Goal: Communication & Community: Answer question/provide support

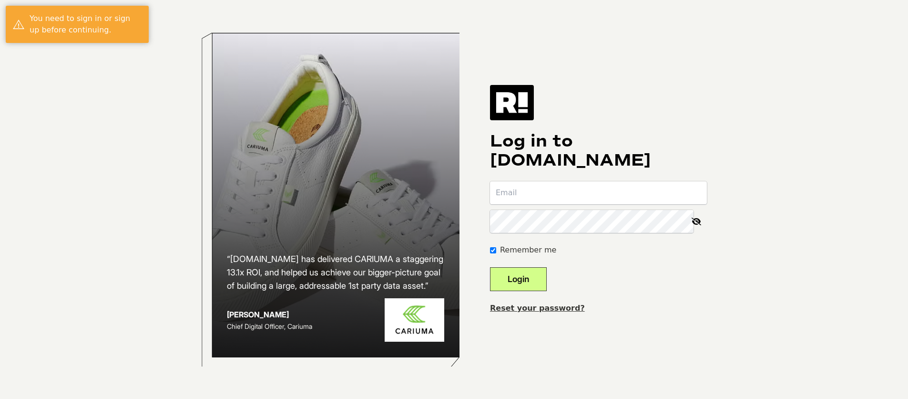
type input "[PERSON_NAME][EMAIL_ADDRESS][DOMAIN_NAME]"
click at [547, 275] on button "Login" at bounding box center [518, 279] width 57 height 24
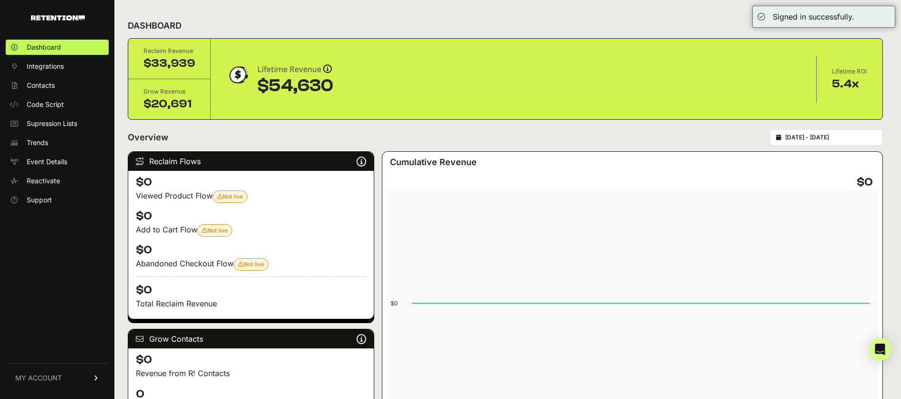
click at [37, 374] on span "MY ACCOUNT" at bounding box center [38, 378] width 47 height 10
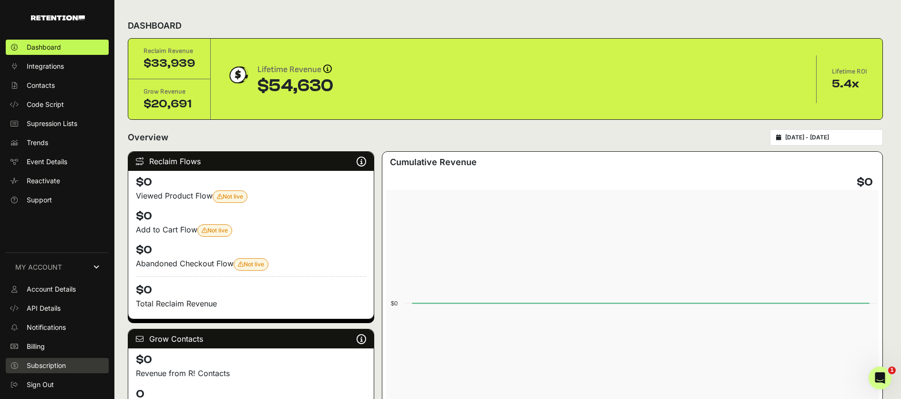
click at [42, 365] on span "Subscription" at bounding box center [46, 365] width 39 height 10
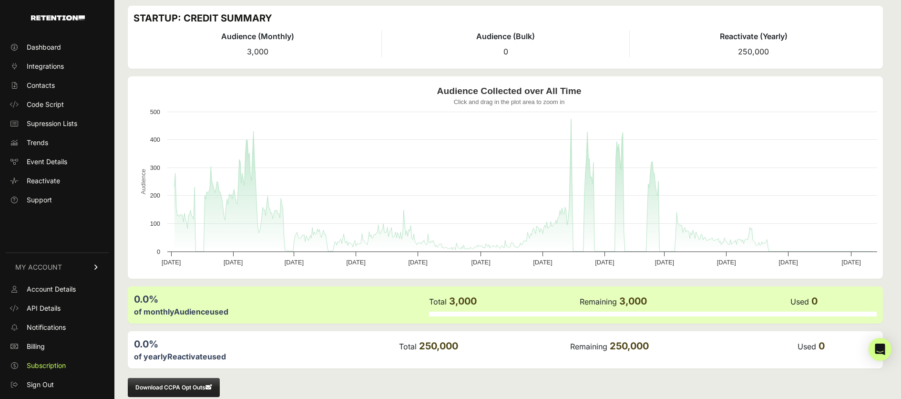
scroll to position [46, 0]
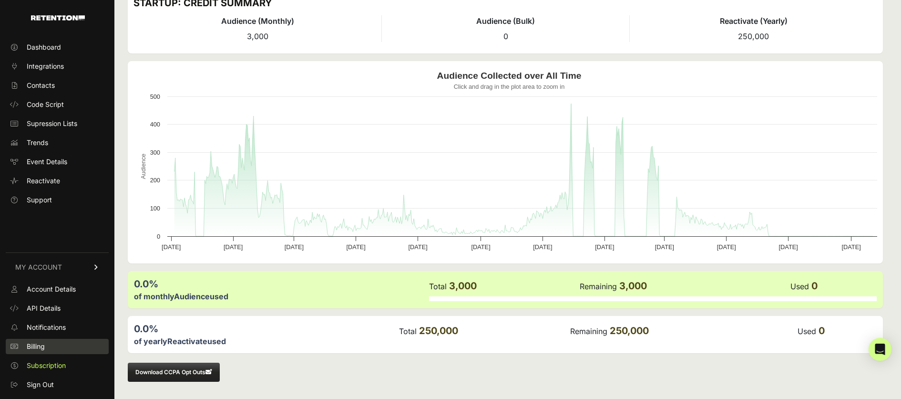
click at [48, 349] on link "Billing" at bounding box center [57, 346] width 103 height 15
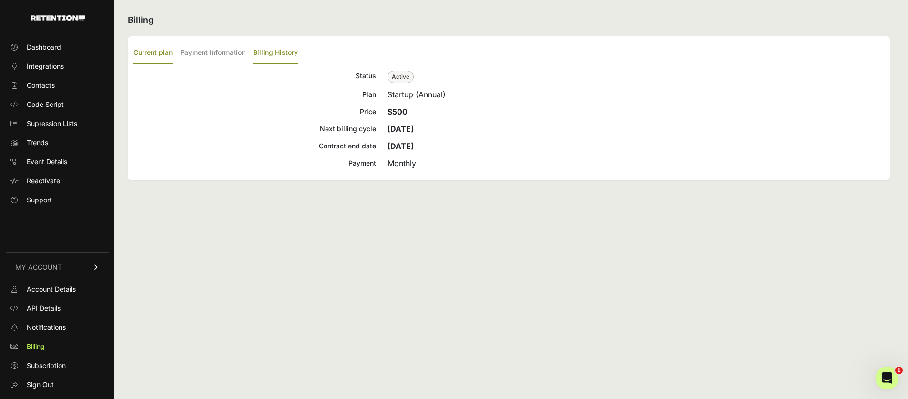
click at [277, 50] on label "Billing History" at bounding box center [275, 53] width 45 height 22
click at [0, 0] on input "Billing History" at bounding box center [0, 0] width 0 height 0
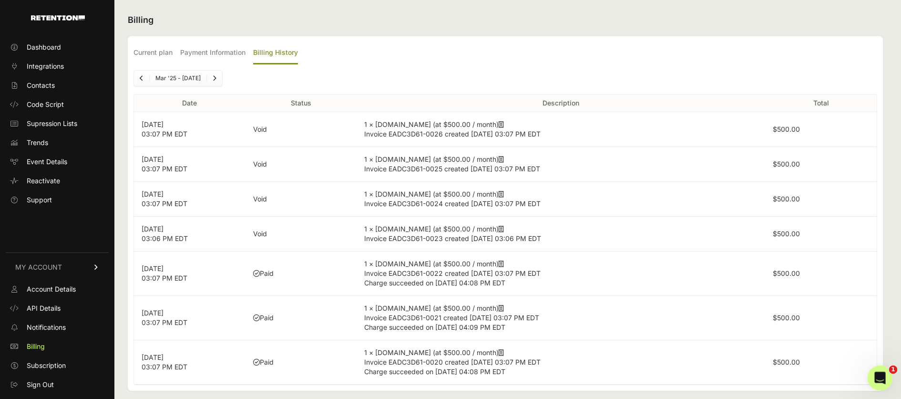
click at [885, 379] on icon "Open Intercom Messenger" at bounding box center [879, 377] width 16 height 16
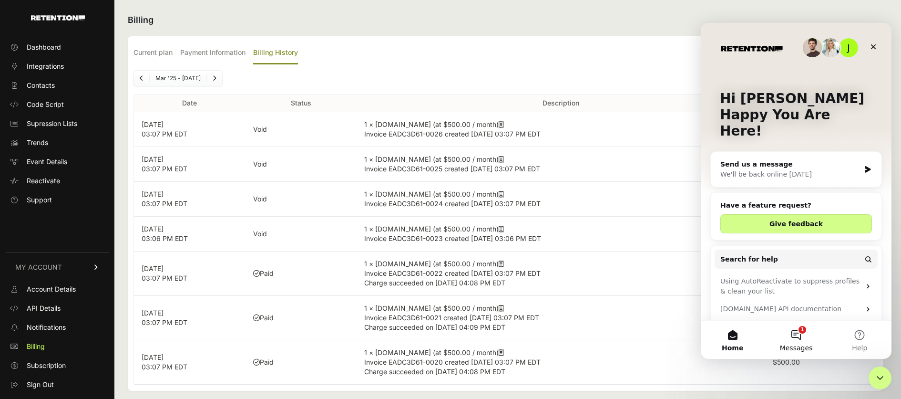
click at [802, 335] on button "1 Messages" at bounding box center [795, 339] width 63 height 38
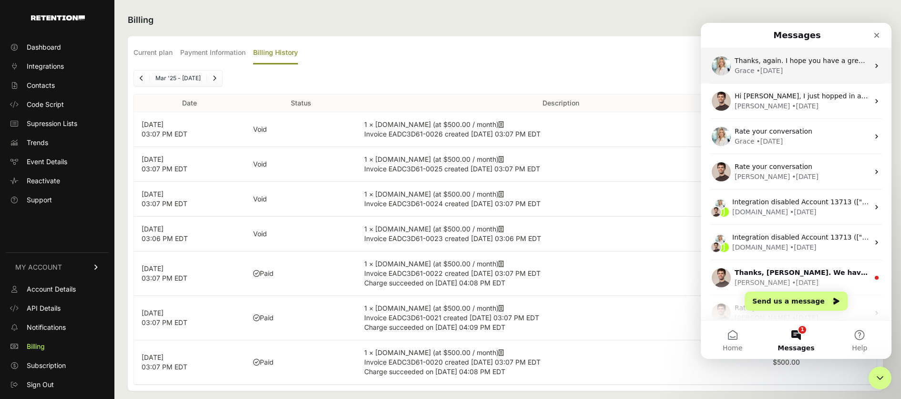
click at [775, 66] on div "• 18w ago" at bounding box center [770, 71] width 27 height 10
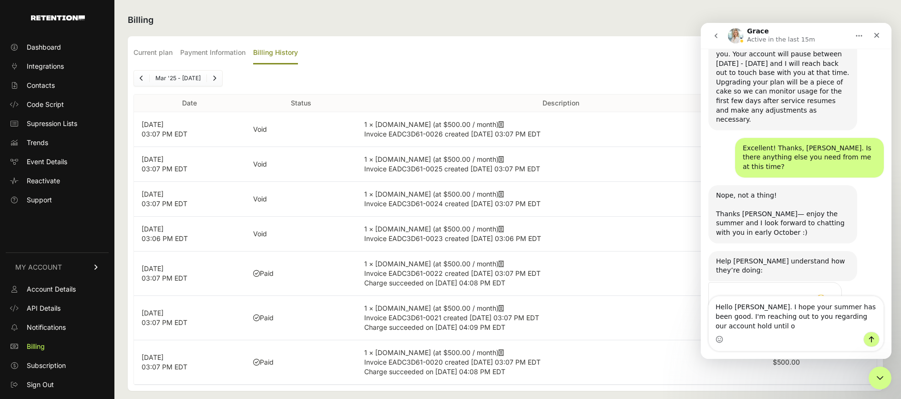
scroll to position [1332, 0]
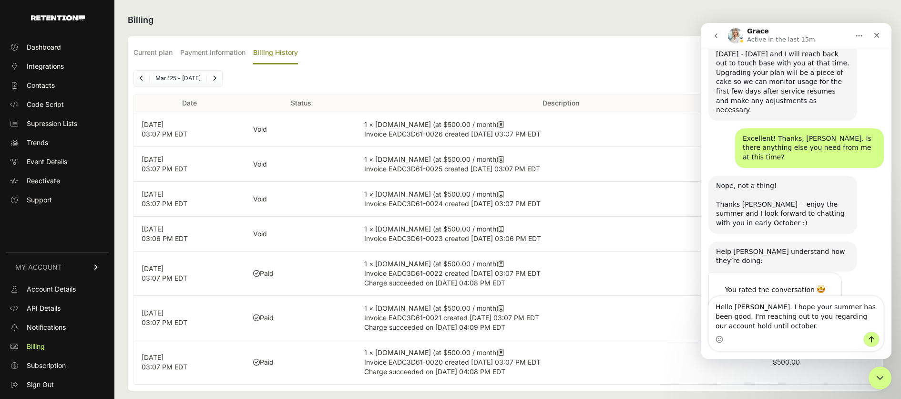
click at [714, 326] on textarea "Hello Grace. I hope your summer has been good. I'm reaching out to you regardin…" at bounding box center [796, 313] width 174 height 35
click at [763, 323] on textarea "Hello Grace. I hope your summer has been good. I'm reaching out to you regardin…" at bounding box center [796, 313] width 174 height 35
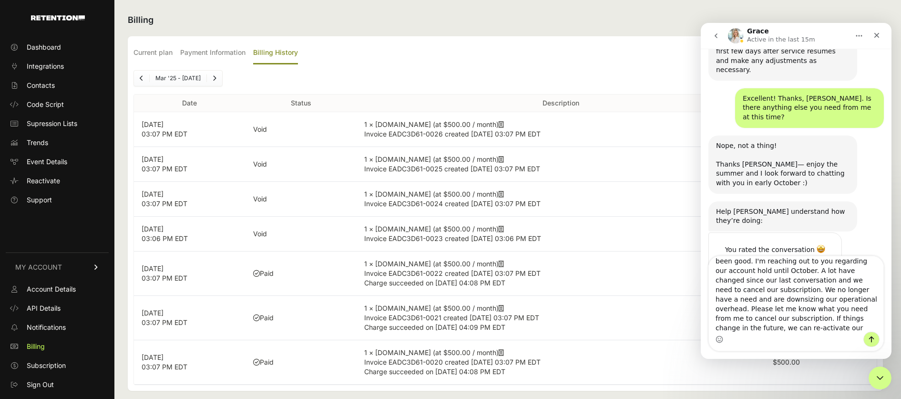
scroll to position [17, 0]
drag, startPoint x: 792, startPoint y: 327, endPoint x: 757, endPoint y: 316, distance: 36.8
click at [757, 316] on textarea "Hello Grace. I hope your summer has been good. I'm reaching out to you regardin…" at bounding box center [796, 293] width 174 height 75
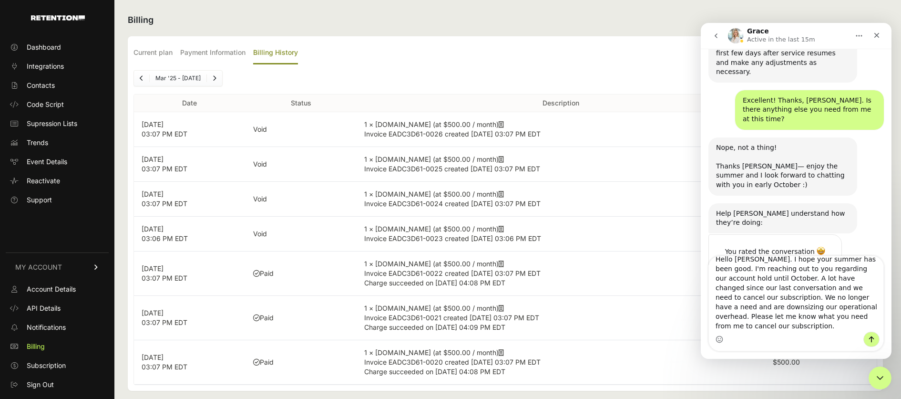
click at [831, 307] on textarea "Hello Grace. I hope your summer has been good. I'm reaching out to you regardin…" at bounding box center [796, 293] width 174 height 75
type textarea "Hello Grace. I hope your summer has been good. I'm reaching out to you regardin…"
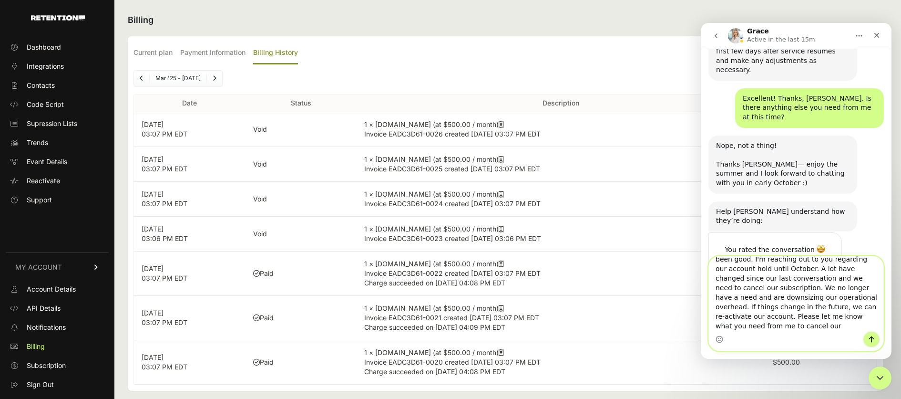
click at [873, 339] on icon "Send a message…" at bounding box center [872, 339] width 8 height 8
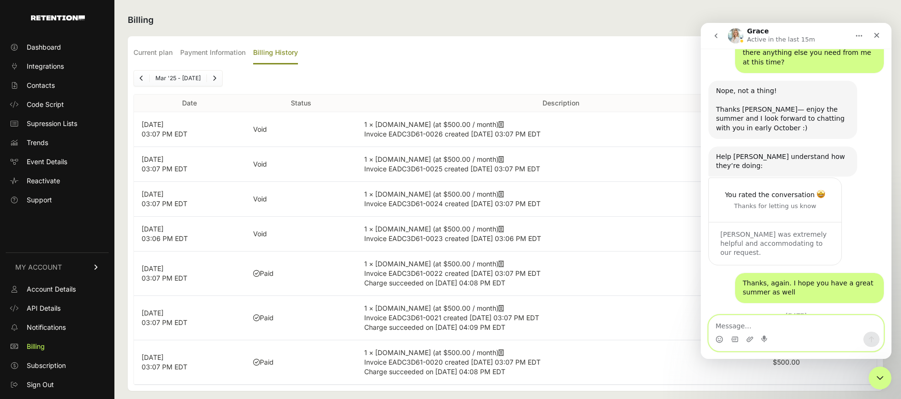
scroll to position [1451, 0]
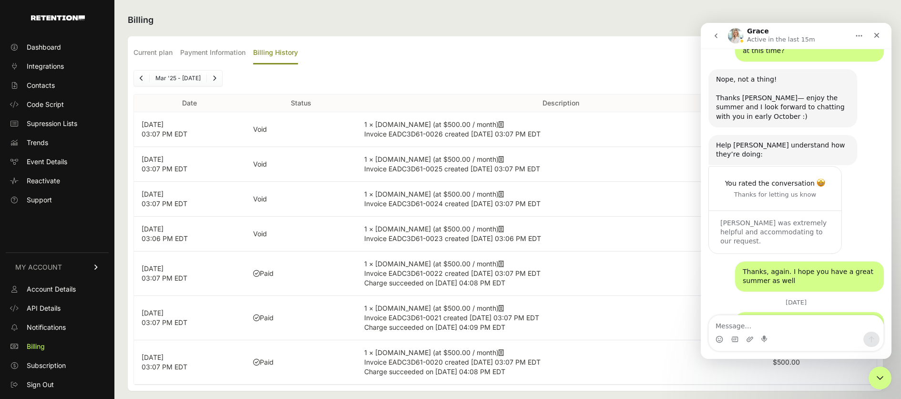
click at [726, 141] on div "Help Grace understand how they’re doing:" at bounding box center [782, 150] width 133 height 19
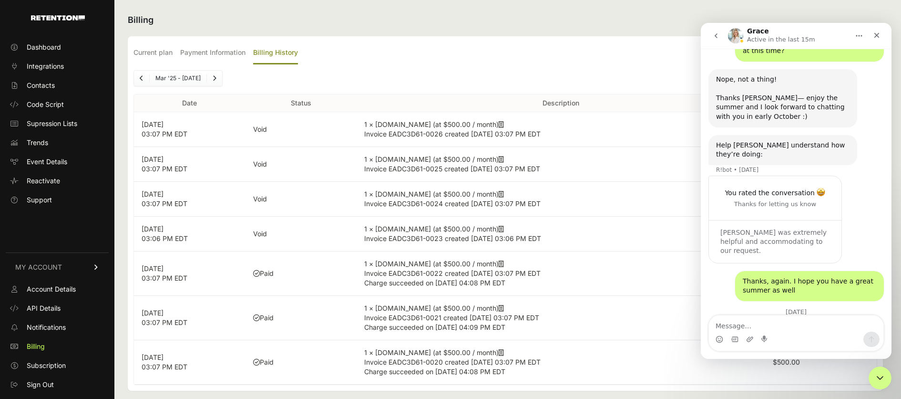
scroll to position [1460, 0]
